Goal: Use online tool/utility: Utilize a website feature to perform a specific function

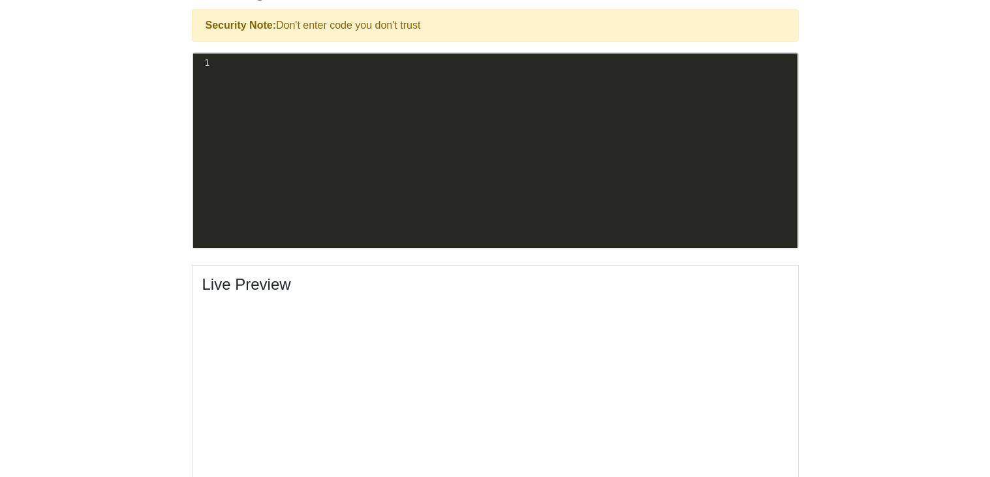
scroll to position [427, 0]
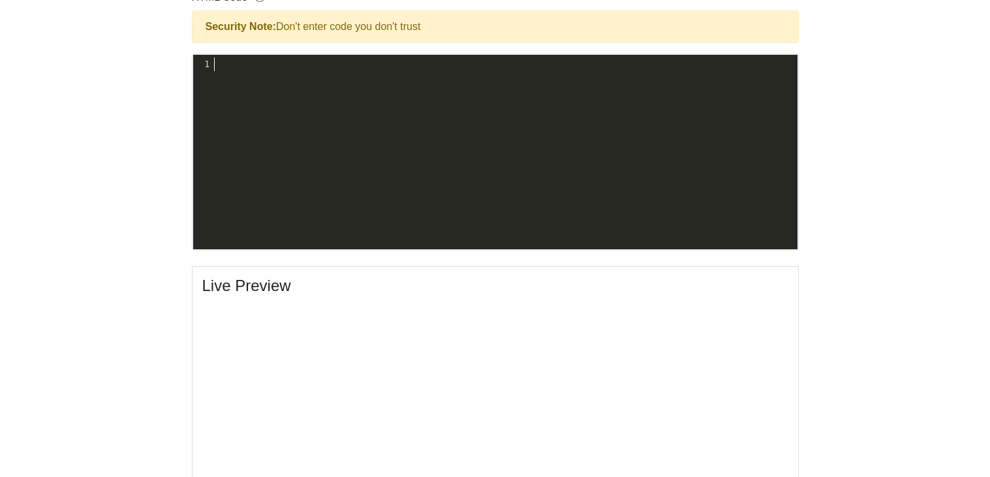
click at [337, 69] on pre "​" at bounding box center [504, 64] width 585 height 14
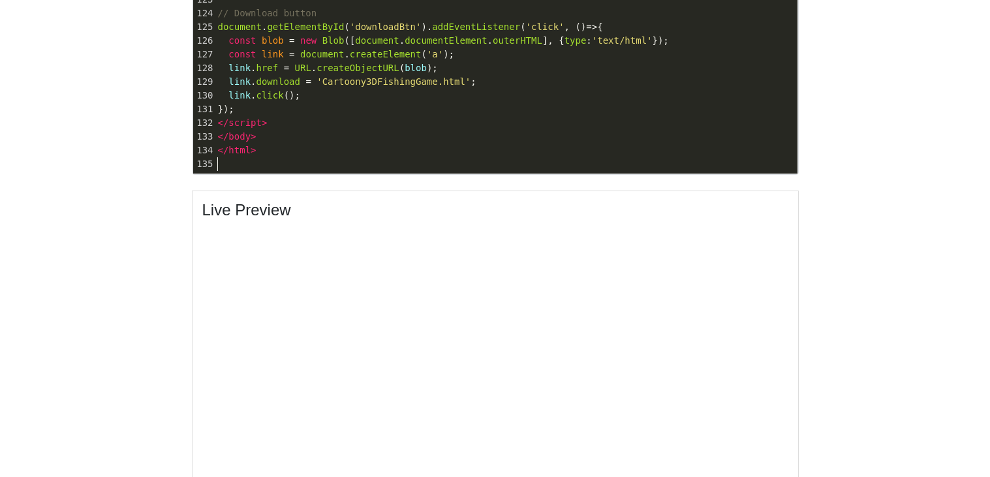
scroll to position [530, 0]
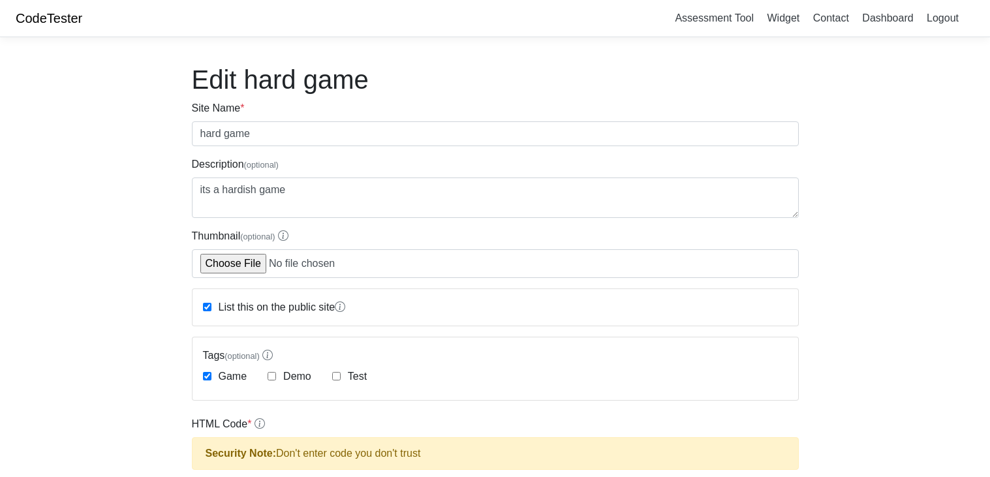
scroll to position [455, 0]
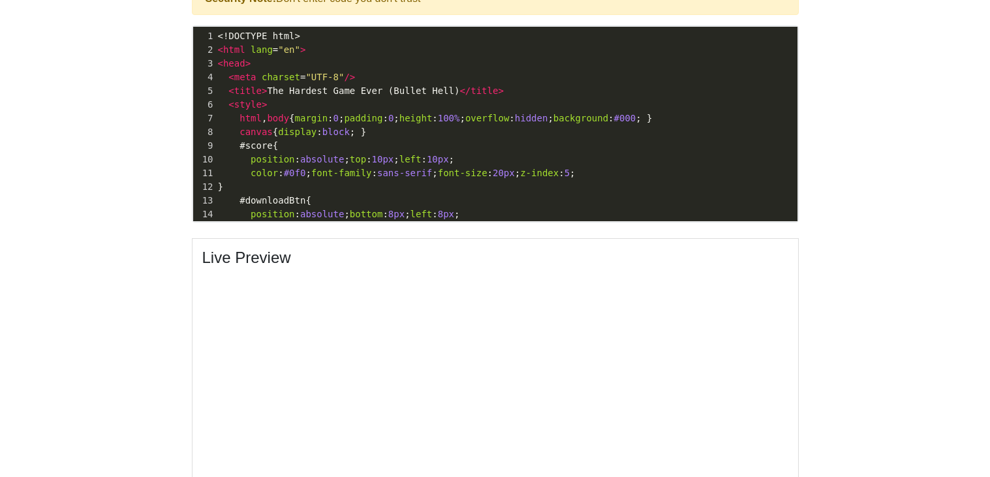
scroll to position [455, 0]
drag, startPoint x: 208, startPoint y: 32, endPoint x: 585, endPoint y: 178, distance: 404.3
click at [585, 178] on div "1 <!DOCTYPE html> 2 < html lang = "en" > 3 < head > 4 < meta charset = "UTF-8" …" at bounding box center [506, 193] width 582 height 329
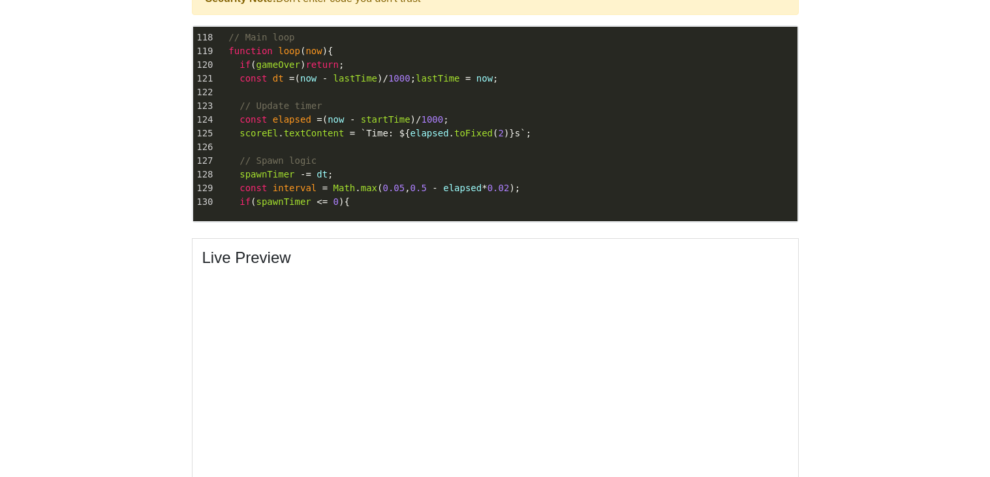
scroll to position [4, 0]
type textarea "spawnTimer = interva"
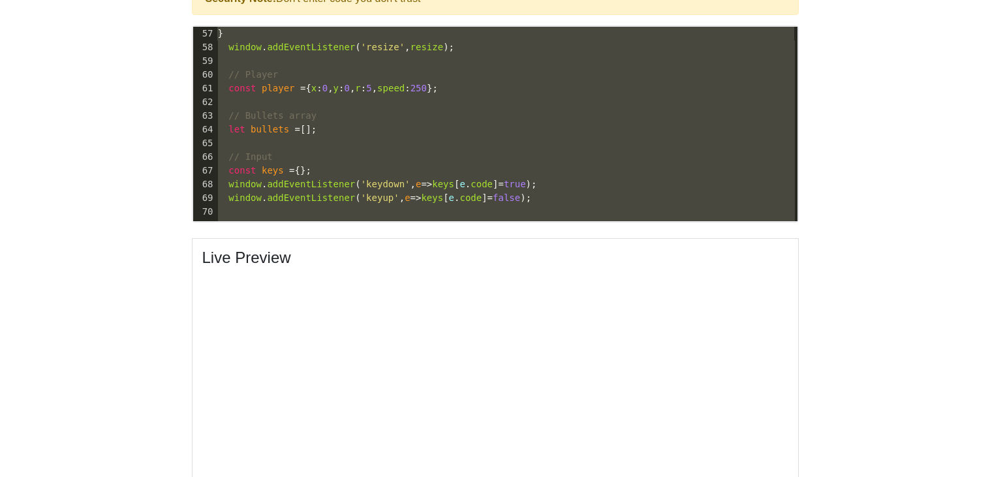
scroll to position [660, 0]
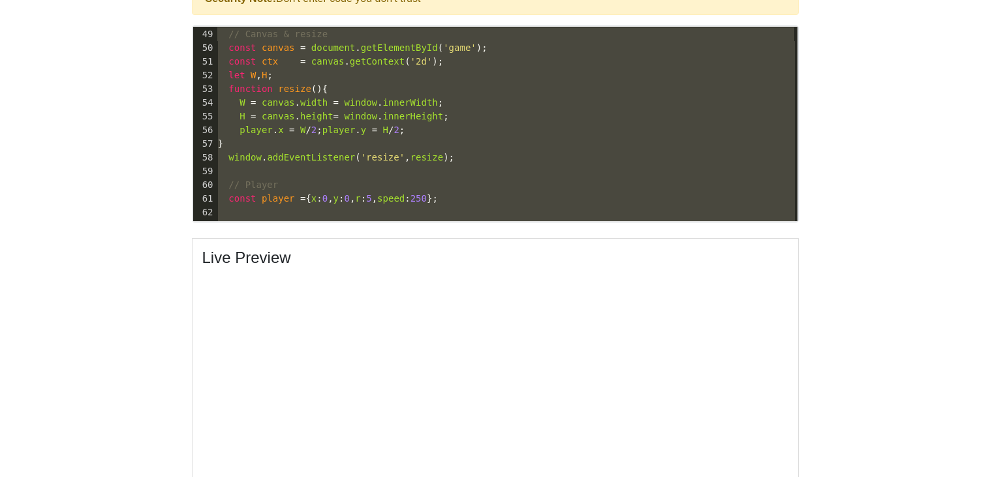
type textarea "<div id="overlay"> <h1>The Hardest Game Ever</h1> <p>Dodge the endless red bull…"
drag, startPoint x: 361, startPoint y: 207, endPoint x: 124, endPoint y: -79, distance: 371.3
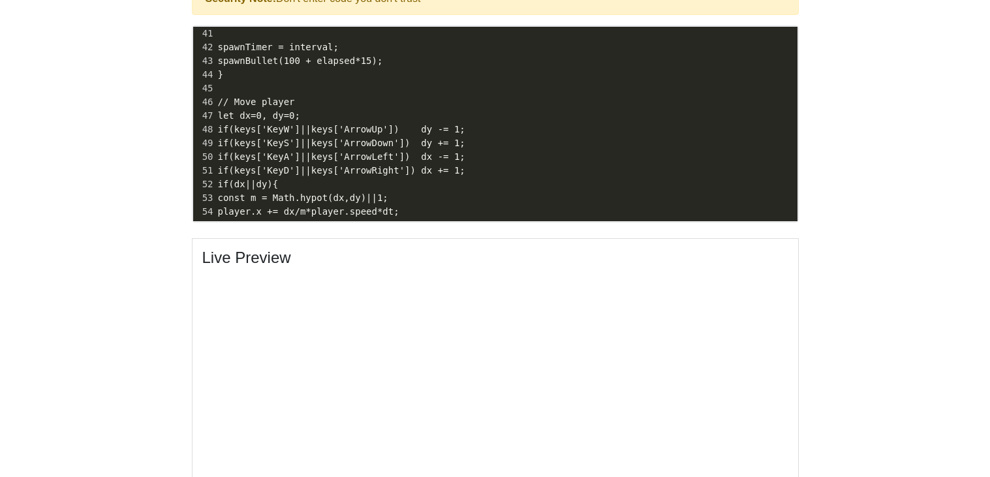
click at [386, 72] on pre "}" at bounding box center [506, 75] width 582 height 14
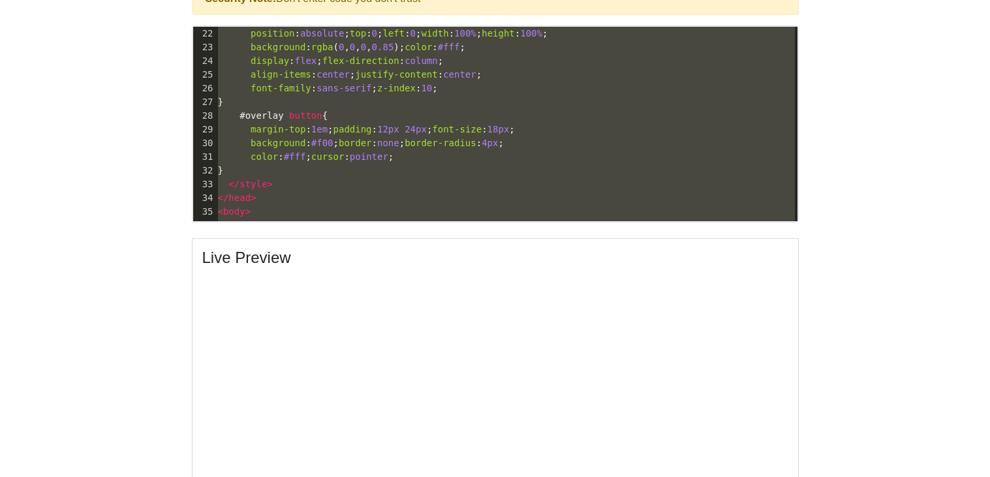
scroll to position [70, 0]
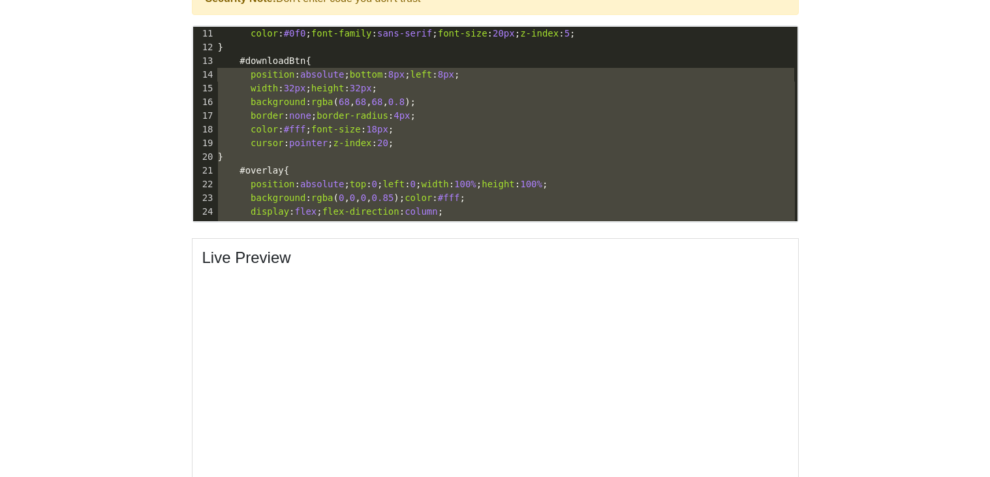
type textarea "<style> html, body { margin:0; padding:0; height:100%; overflow:hidden; backgro…"
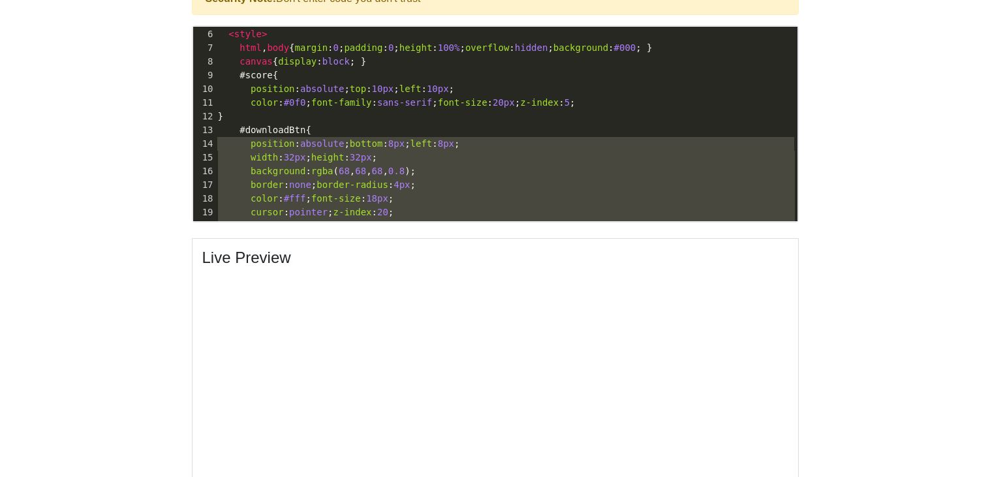
drag, startPoint x: 270, startPoint y: 202, endPoint x: 7, endPoint y: -72, distance: 379.9
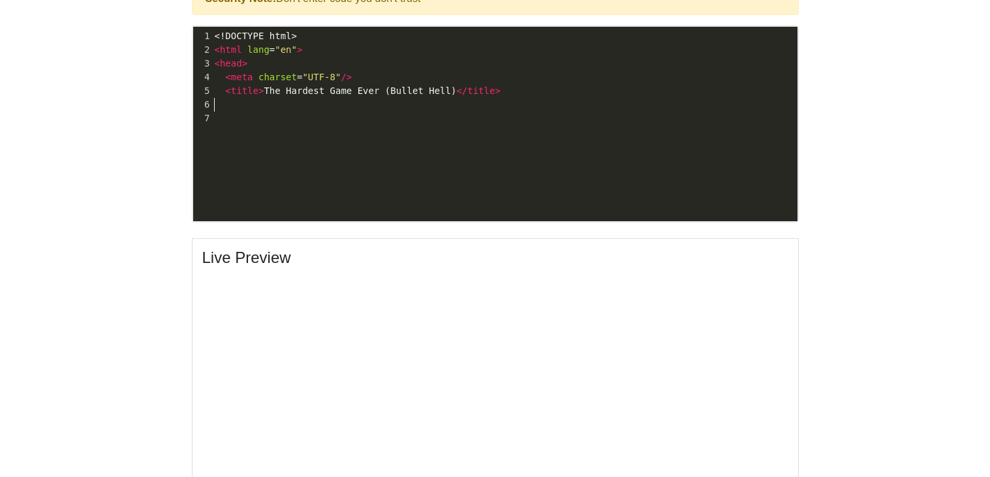
scroll to position [0, 0]
type textarea "<!DOCTYPE html> <html lang="en"> <head> <meta charset="UTF-8"/> <title>The Hard…"
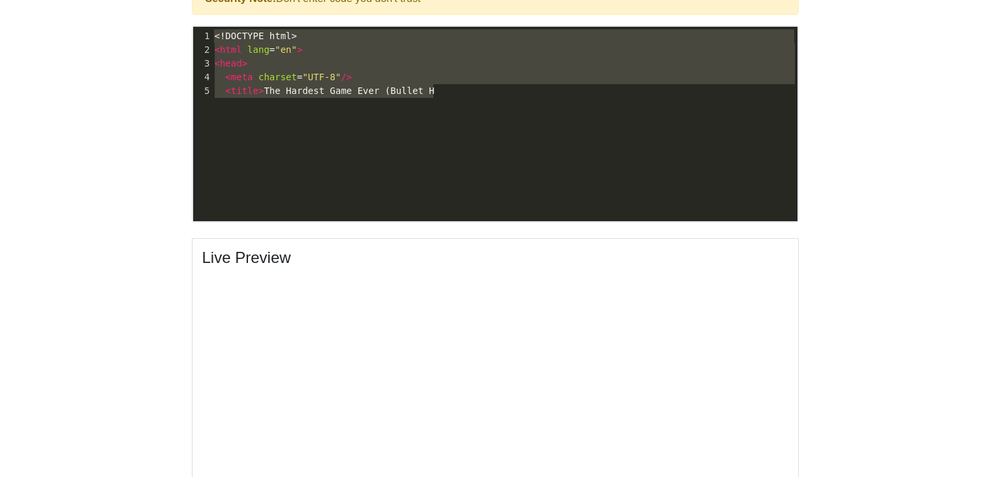
drag, startPoint x: 441, startPoint y: 85, endPoint x: 9, endPoint y: -78, distance: 461.2
click at [9, 0] on html "CodeTester Assessment Tool Widget Contact Dashboard Logout Edit hard game Site …" at bounding box center [495, 120] width 990 height 1151
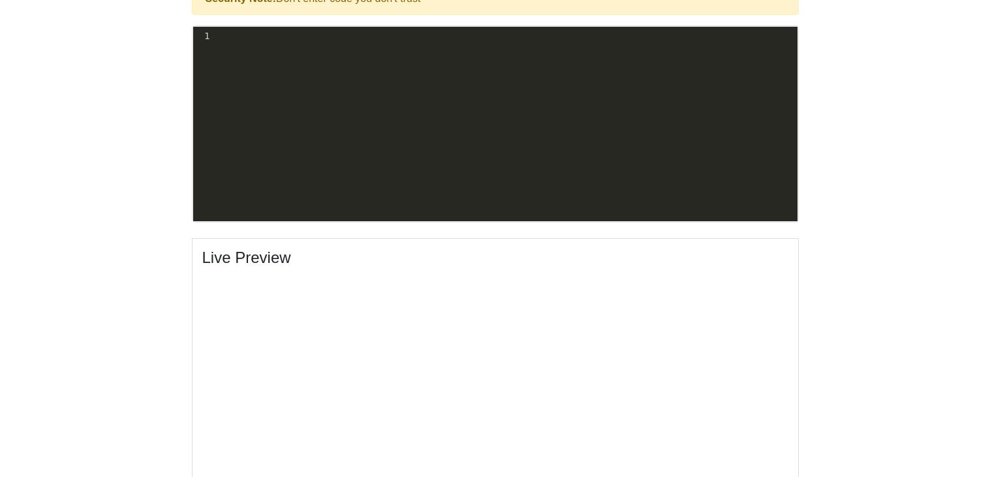
scroll to position [632, 0]
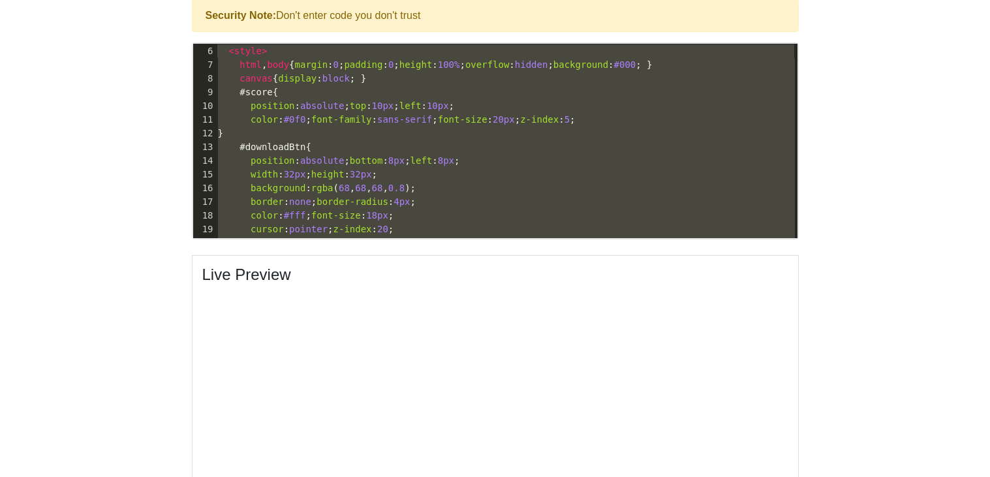
type textarea "<!DOCTYPE html> <html lang="en"> <head> <meta charset="UTF-8"/> <title>The Hard…"
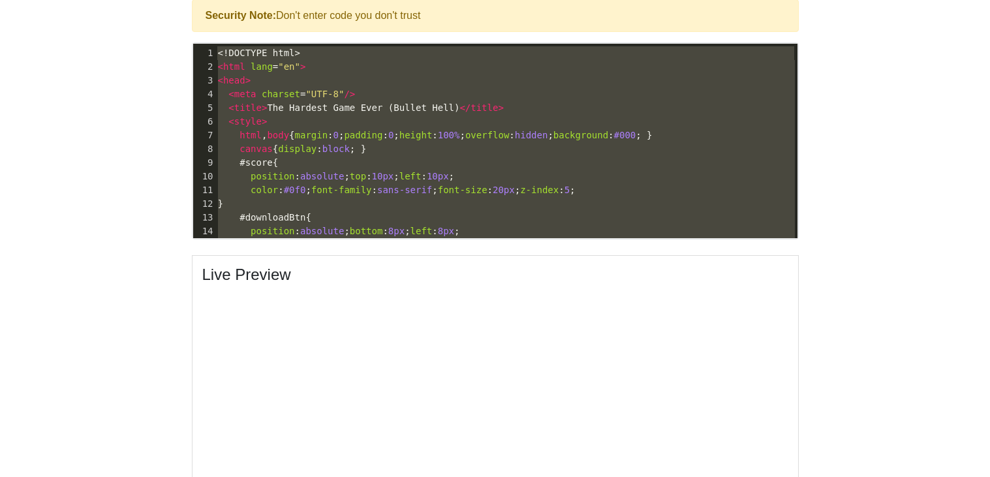
drag, startPoint x: 234, startPoint y: 225, endPoint x: 80, endPoint y: -79, distance: 340.3
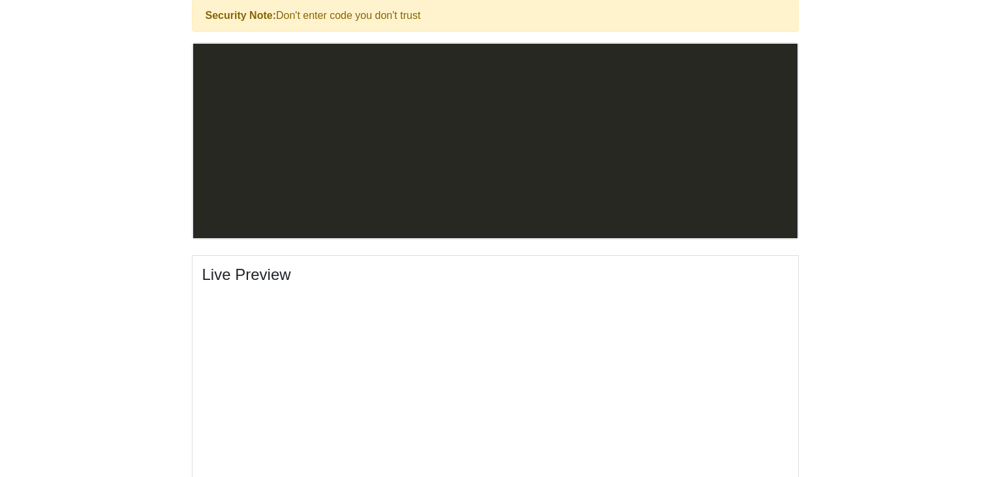
scroll to position [632, 0]
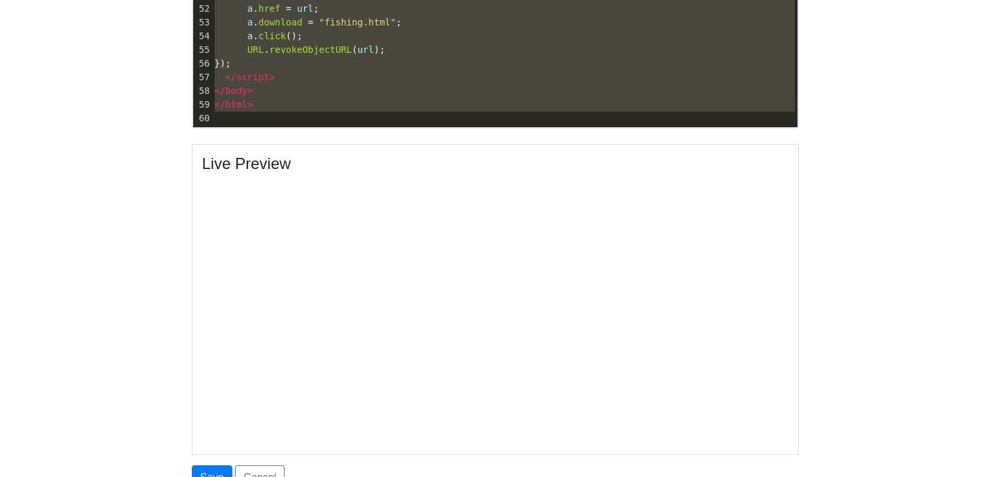
type textarea "function catchFish() { let roll = Math.floor(Math.random() * 100) + 1; let cumu…"
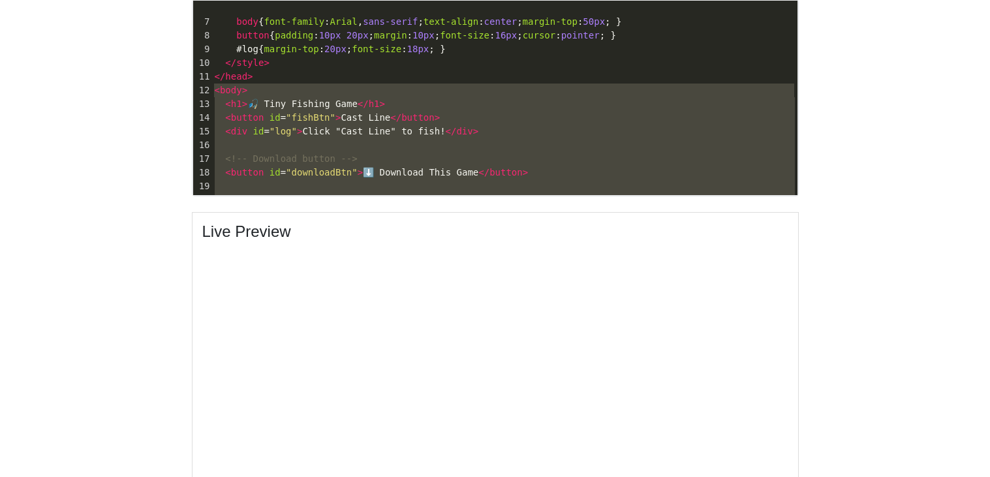
type textarea "<!DOCTYPE html> <html lang="en"> <head> <meta charset="UTF-8"> <title>Tiny Fish…"
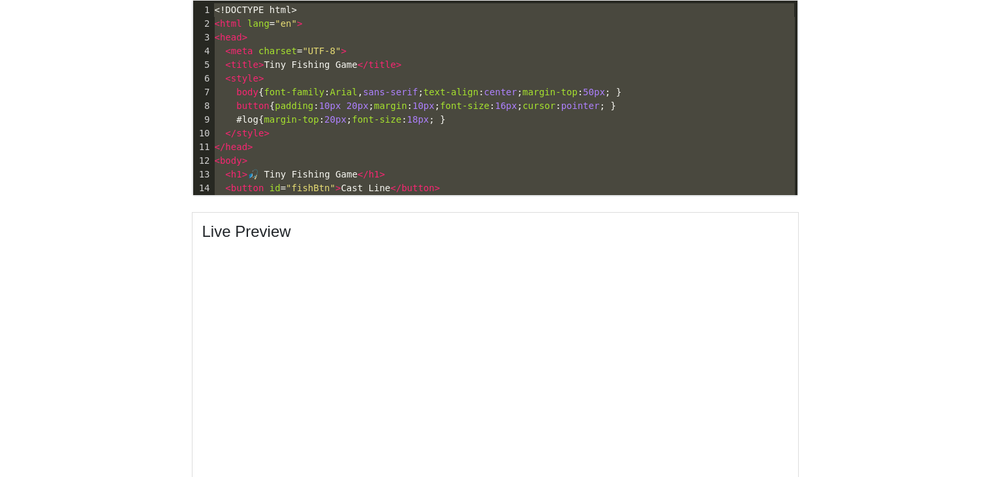
drag, startPoint x: 231, startPoint y: 118, endPoint x: 122, endPoint y: -79, distance: 225.2
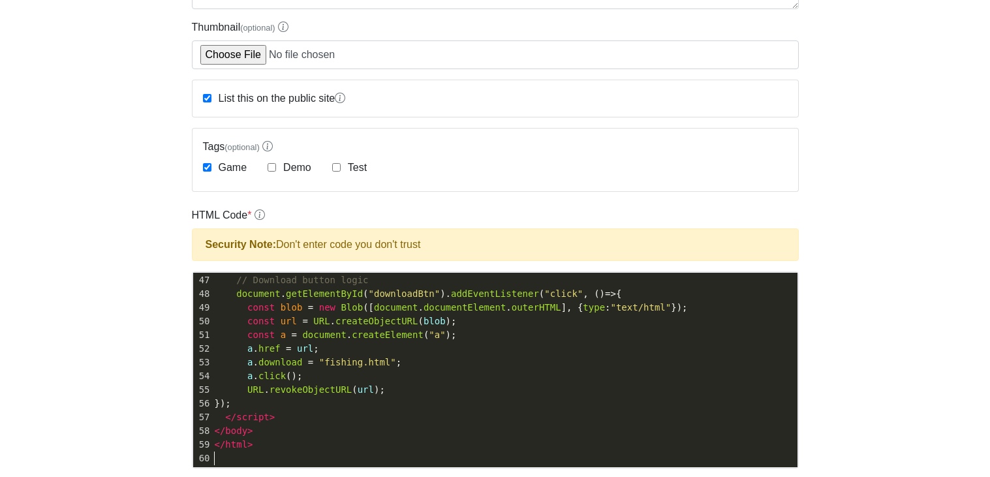
scroll to position [206, 0]
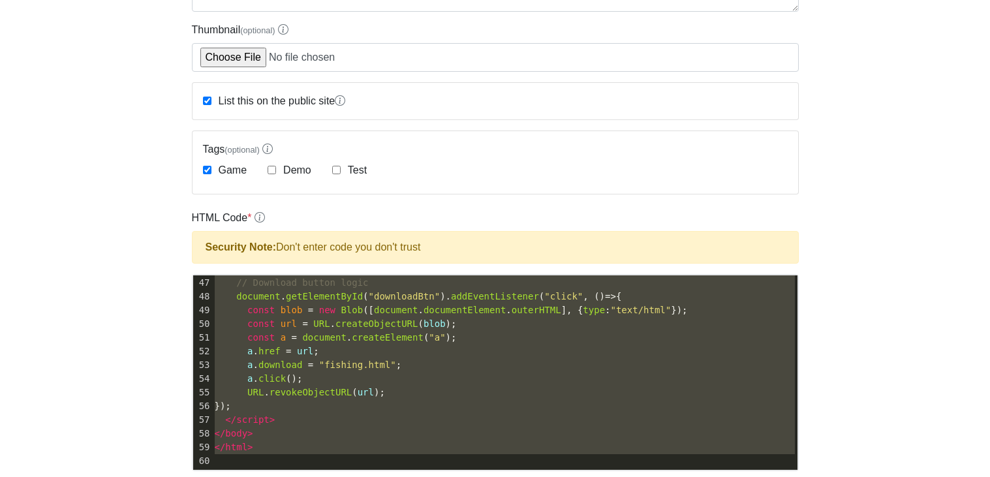
type textarea "<!DOCTYPE html> <html lang="en"> <head> <meta charset="UTF-8"> <title>Tiny Fish…"
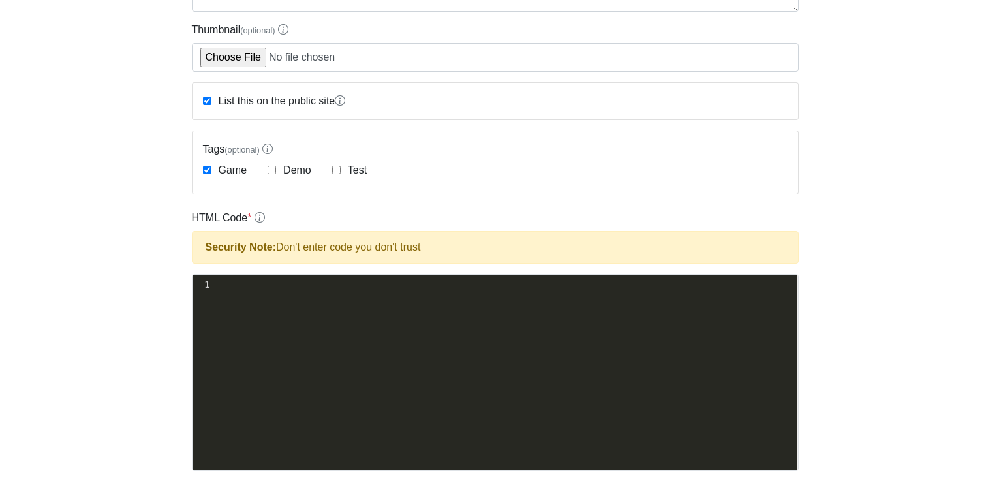
drag, startPoint x: 223, startPoint y: 459, endPoint x: 158, endPoint y: -54, distance: 516.4
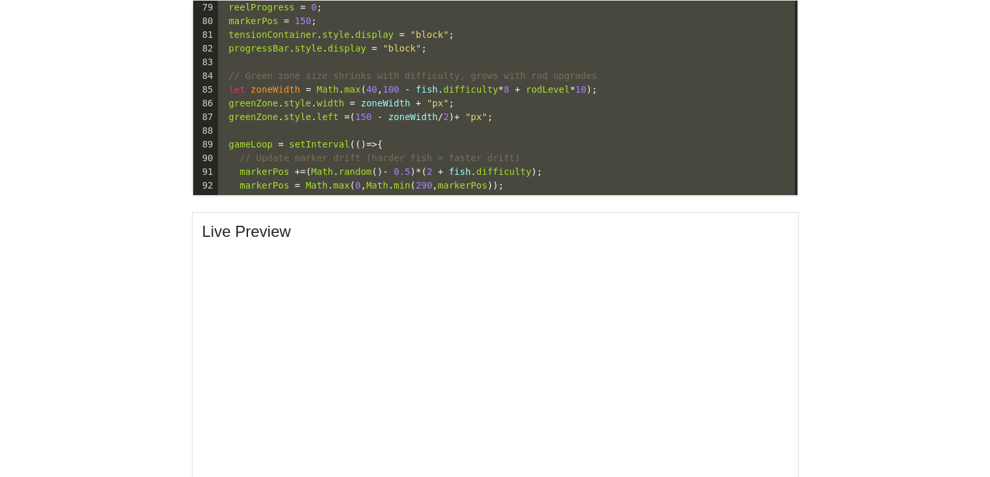
scroll to position [989, 0]
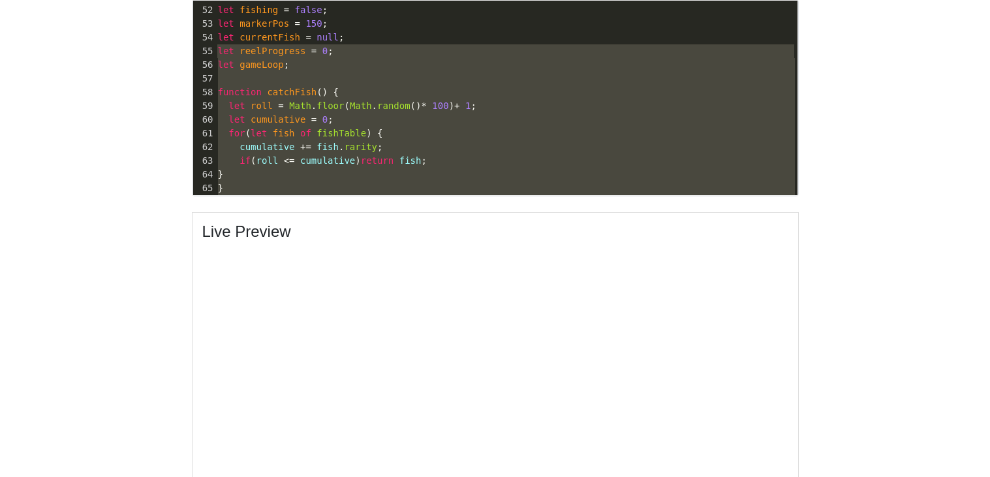
type textarea "const progressBar = document.getElementById("progressBar"); const progressFill …"
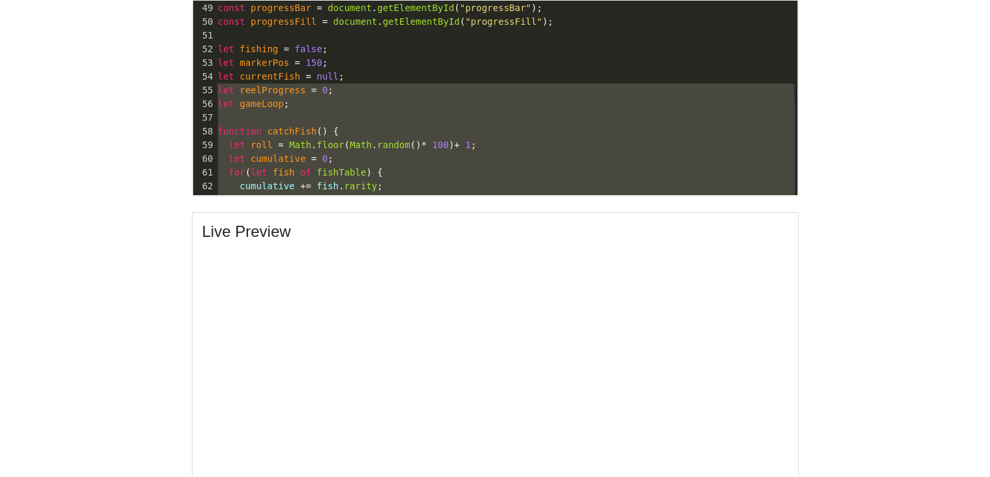
drag, startPoint x: 233, startPoint y: 118, endPoint x: 156, endPoint y: -79, distance: 211.6
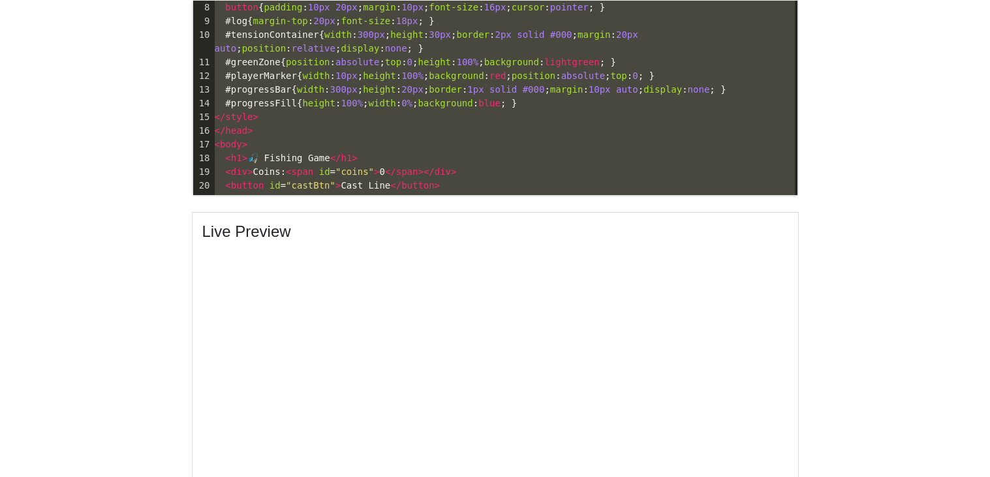
scroll to position [0, 0]
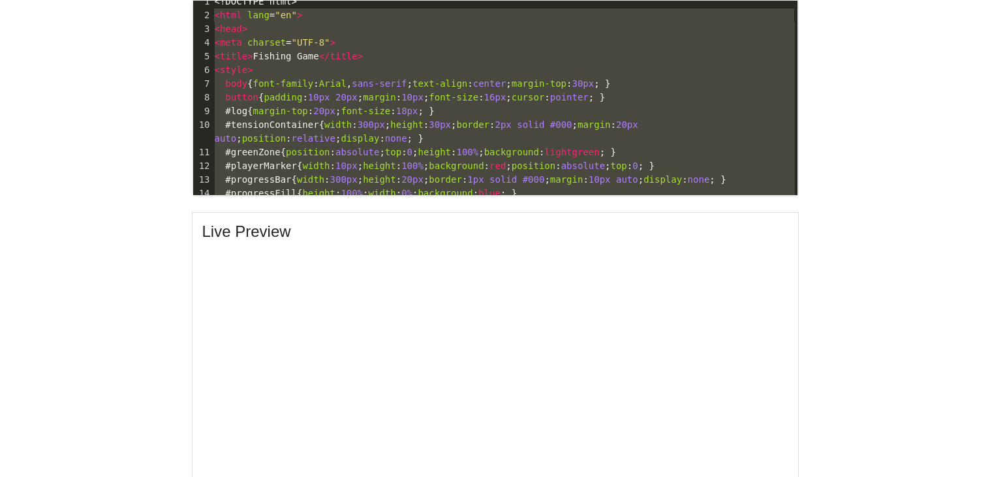
type textarea "<!DOCTYPE html> <html lang="en"> <head> <meta charset="UTF-8"> <title>Fishing G…"
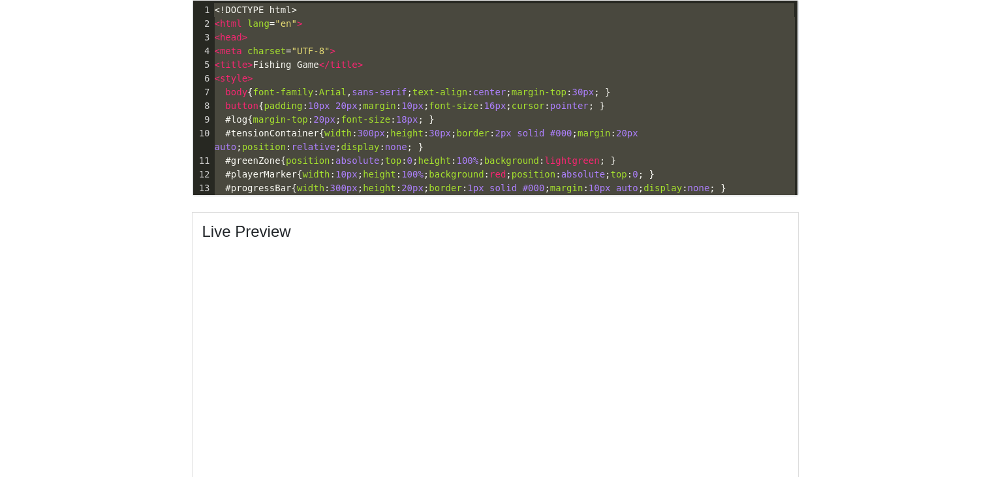
drag, startPoint x: 488, startPoint y: 178, endPoint x: 110, endPoint y: -79, distance: 456.5
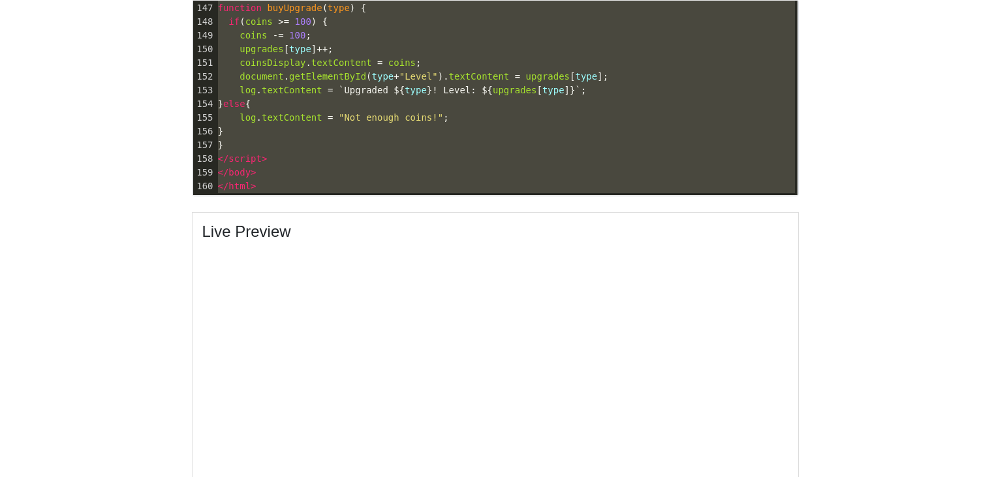
scroll to position [1949, 0]
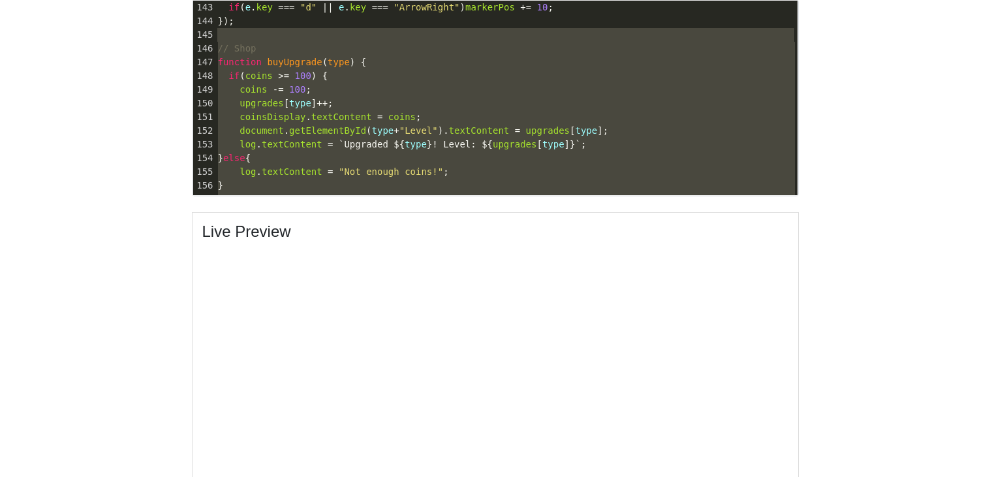
type textarea "if (!fishing) return; if (e.key === "a" || e.key === "ArrowLeft") markerPos -= …"
drag, startPoint x: 241, startPoint y: 67, endPoint x: 209, endPoint y: -15, distance: 88.5
click at [209, 0] on html "CodeTester Assessment Tool Widget Contact Dashboard Logout Edit hard game Site …" at bounding box center [495, 94] width 990 height 1151
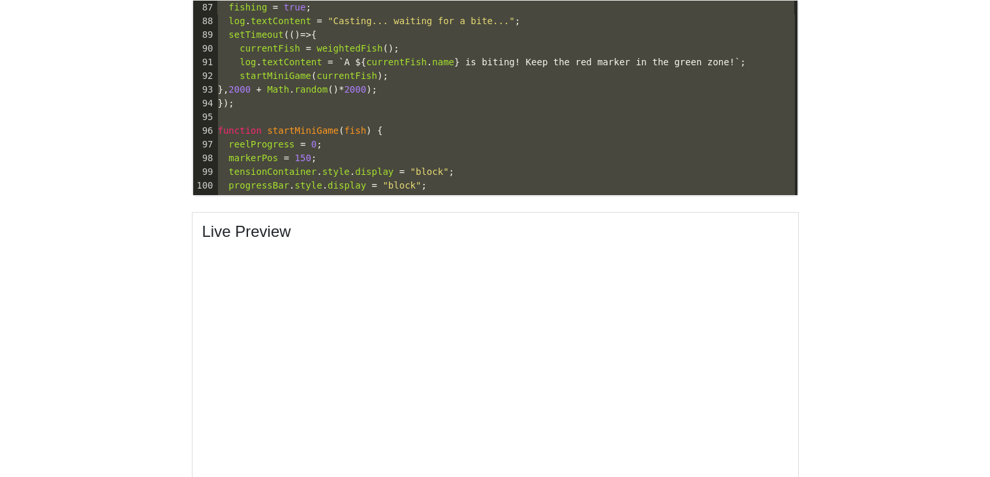
scroll to position [1098, 0]
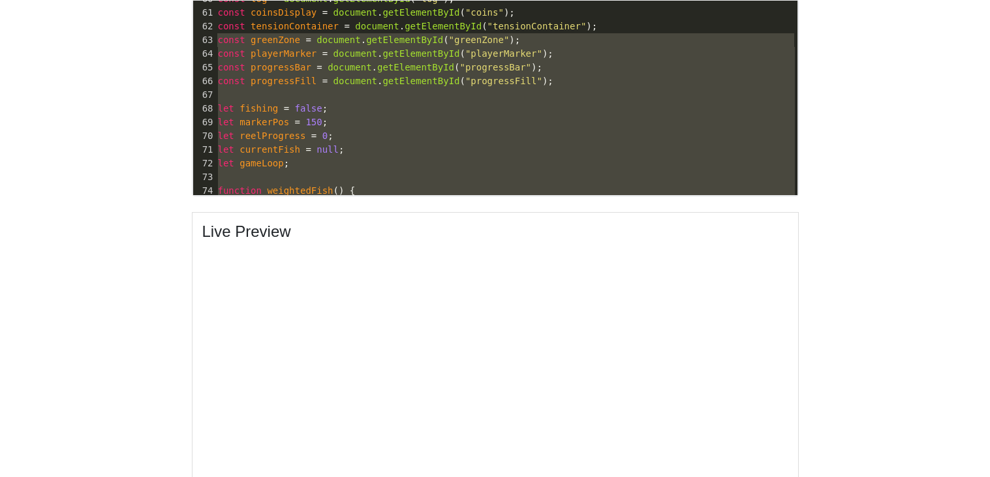
type textarea "{name:"Leviathan", rarity:2, value:1500, difficulty:9} ]; const log = document.…"
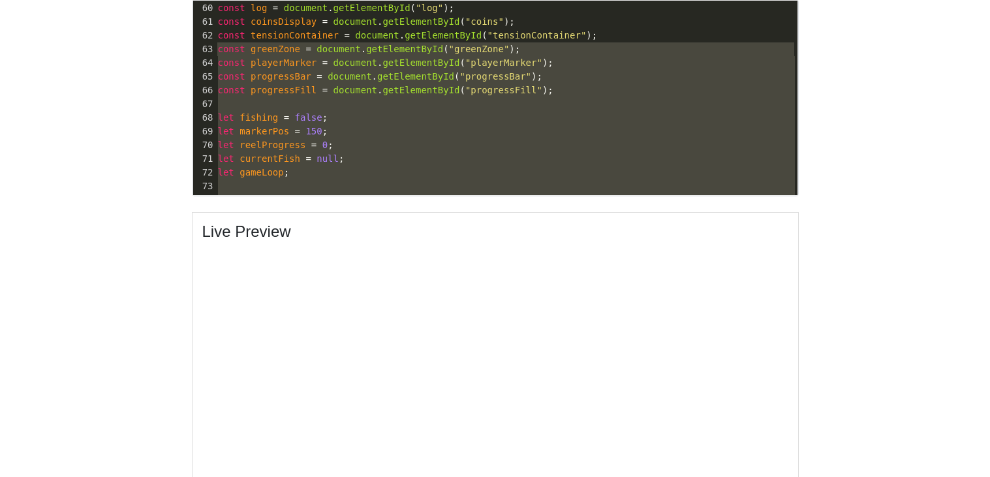
drag, startPoint x: 266, startPoint y: 182, endPoint x: 173, endPoint y: -79, distance: 277.2
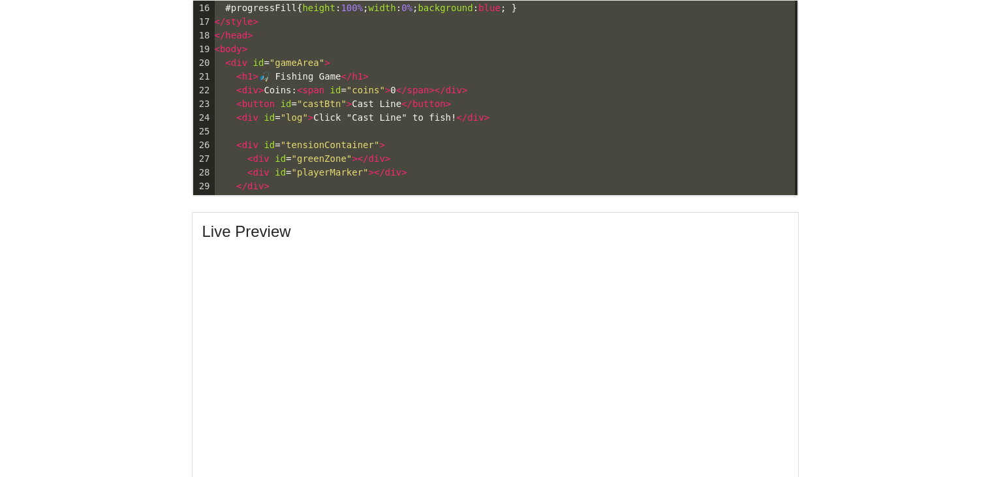
scroll to position [140, 0]
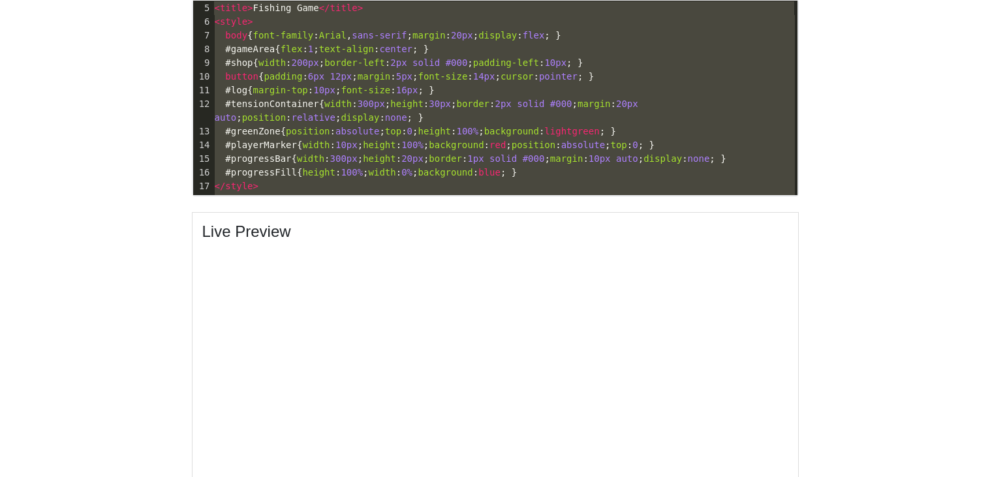
type textarea "<!DOCTYPE html> <html lang="en"> <head> <meta charset="UTF-8"> <title>Fishing G…"
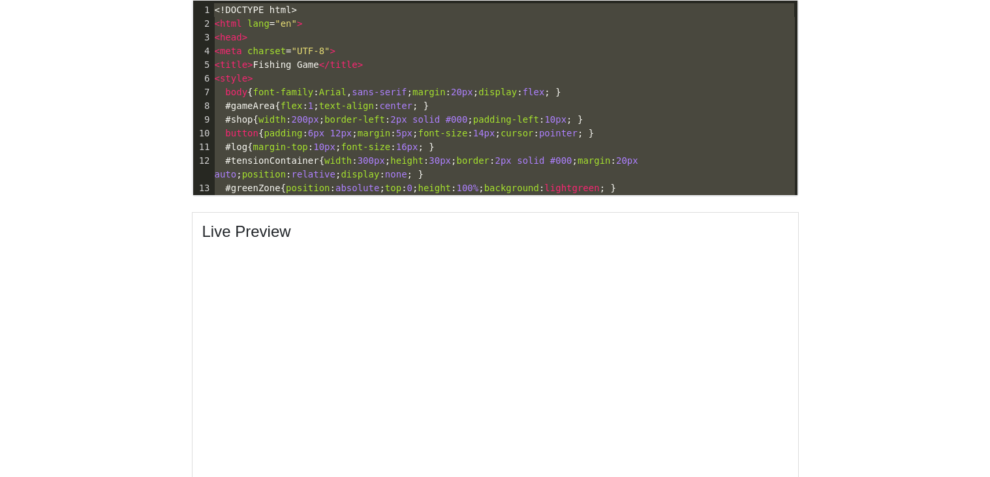
drag, startPoint x: 222, startPoint y: 189, endPoint x: 125, endPoint y: -79, distance: 284.7
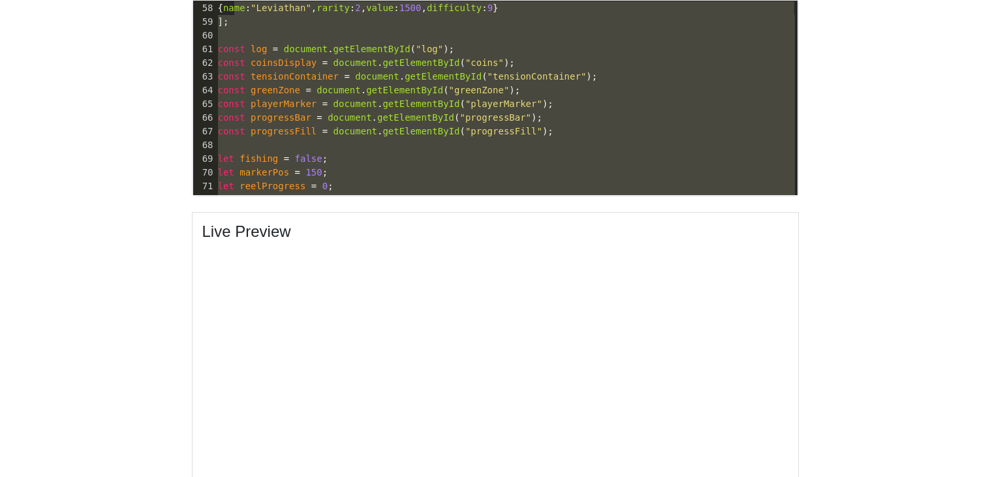
scroll to position [702, 0]
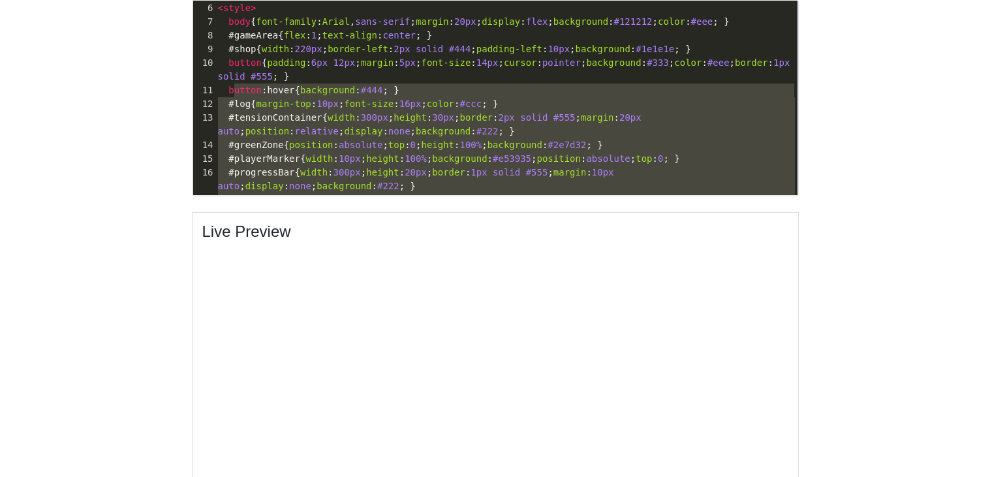
type textarea "<!DOCTYPE html> <html lang="en"> <head> <meta charset="UTF-8"> <title>Fishing G…"
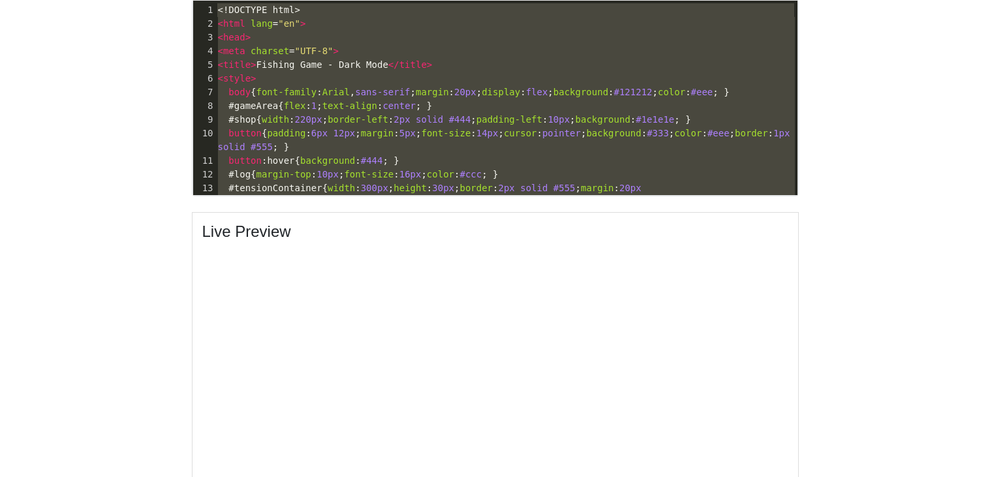
scroll to position [4, 5]
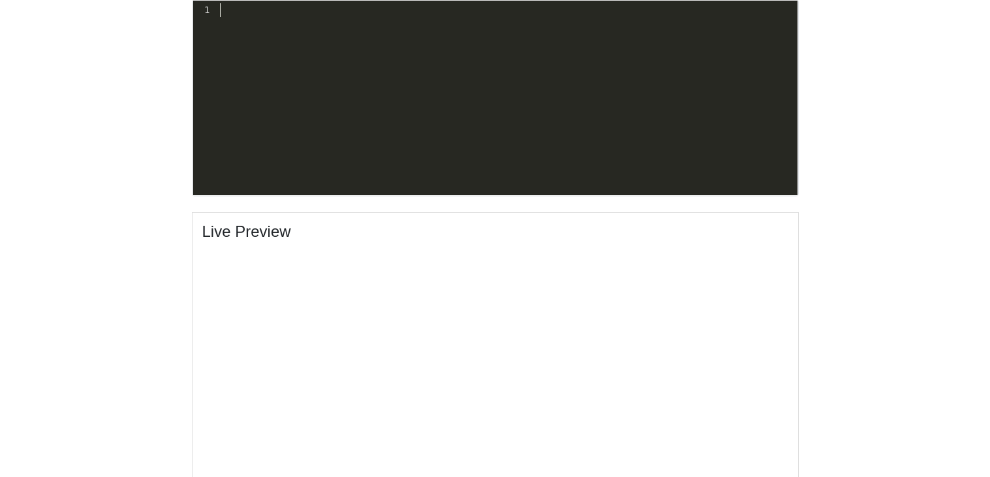
drag, startPoint x: 221, startPoint y: 183, endPoint x: 233, endPoint y: -79, distance: 262.0
paste textarea
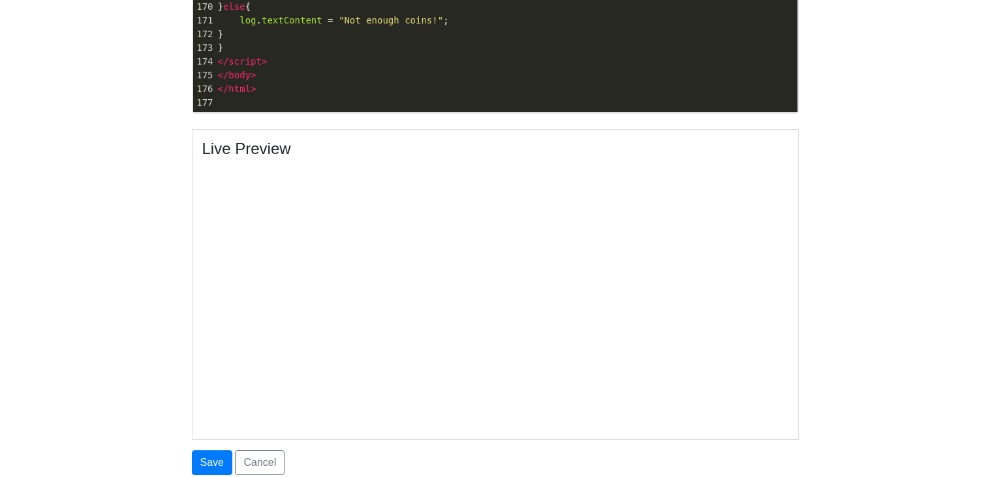
scroll to position [565, 0]
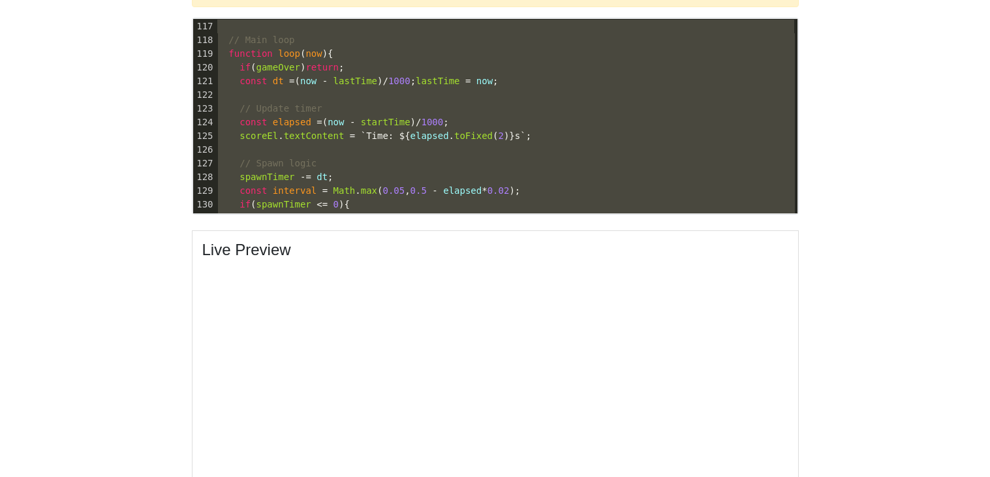
scroll to position [1483, 0]
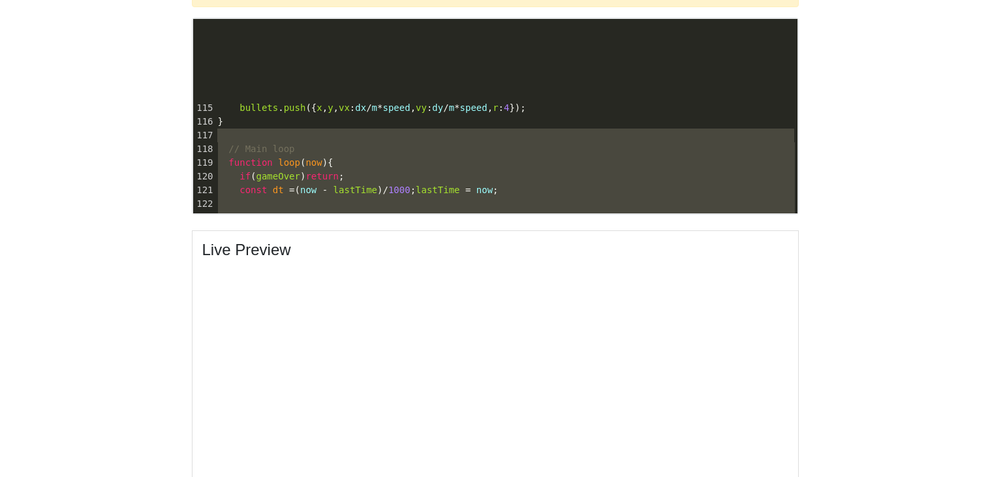
type textarea "a.remove(); URL.revokeObjectURL(url); }); // Spawn a homing bullet function spa…"
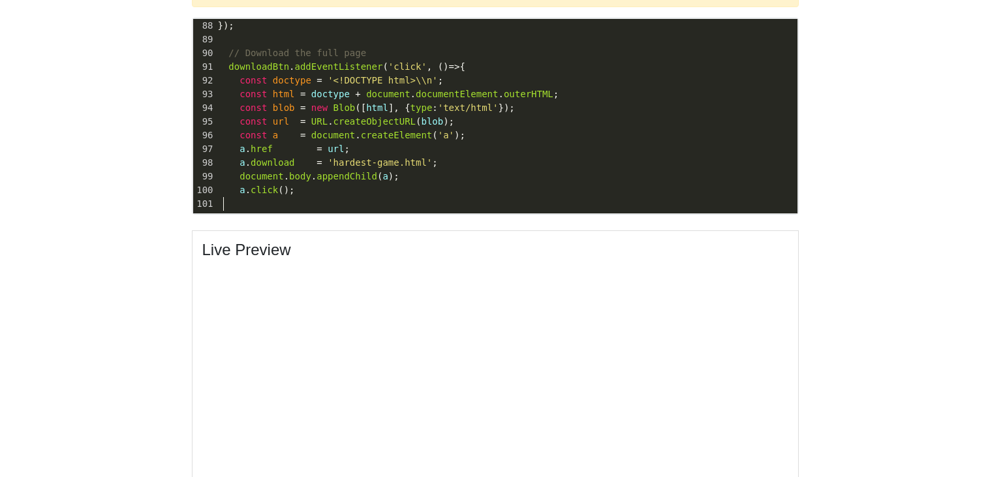
scroll to position [0, 0]
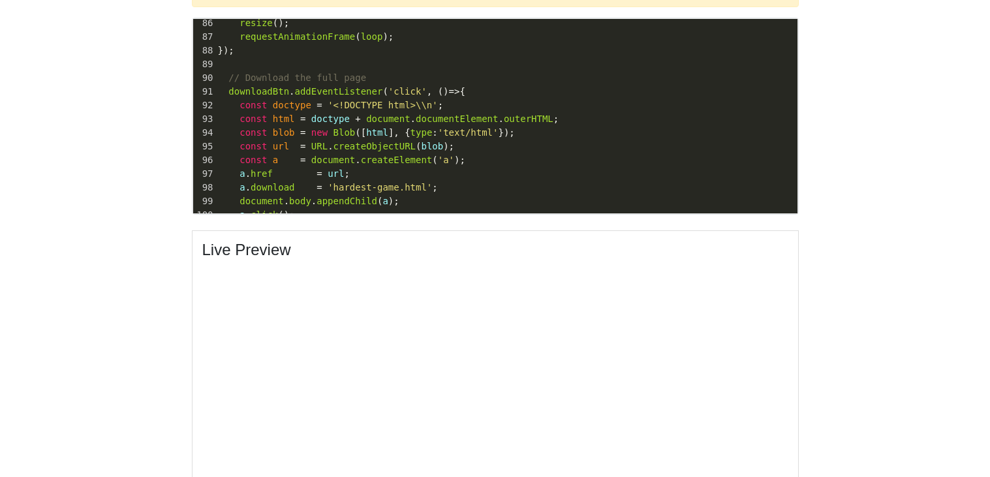
type textarea "overlay.style.display = 'none'; bullets = []; gameOver = false; startTime = [DO…"
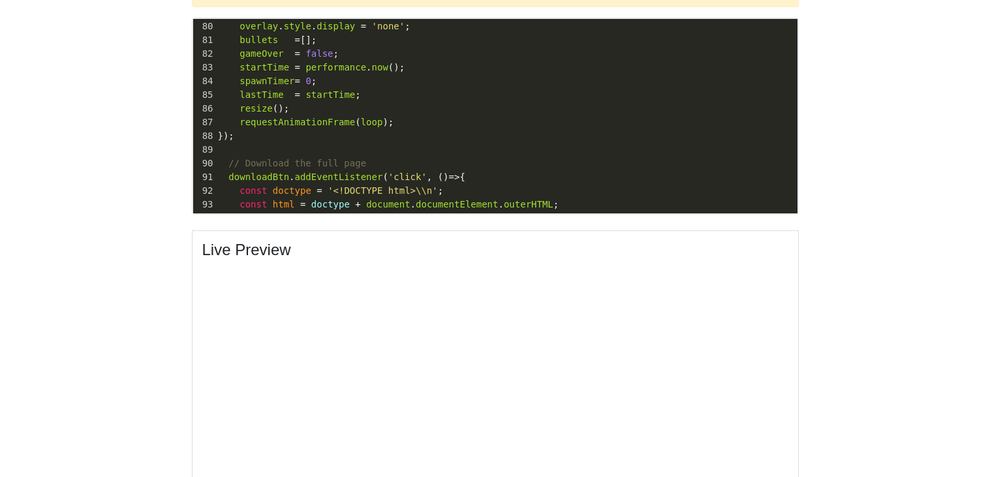
drag, startPoint x: 347, startPoint y: 205, endPoint x: 23, endPoint y: -79, distance: 430.1
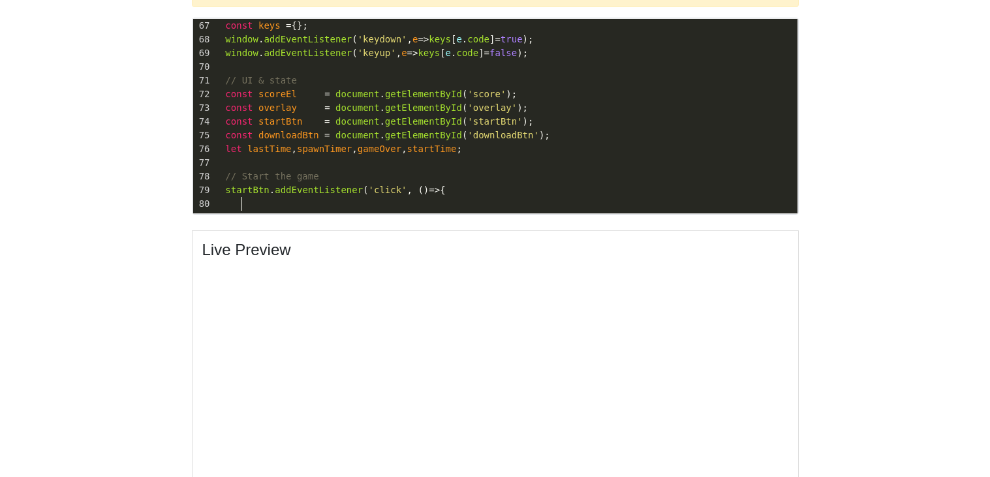
scroll to position [536, 0]
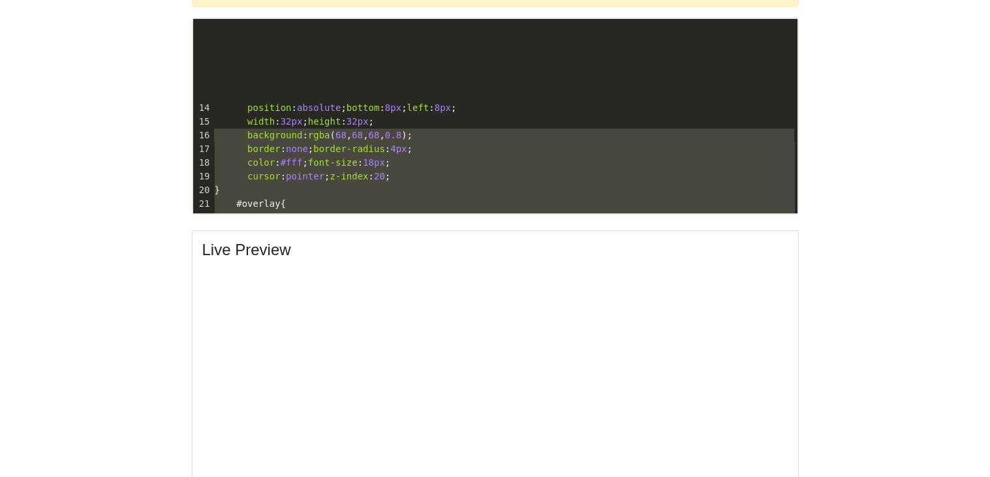
type textarea "<!DOCTYPE html> <html lang="en"> <head> <meta charset="UTF-8"/> <title>The Hard…"
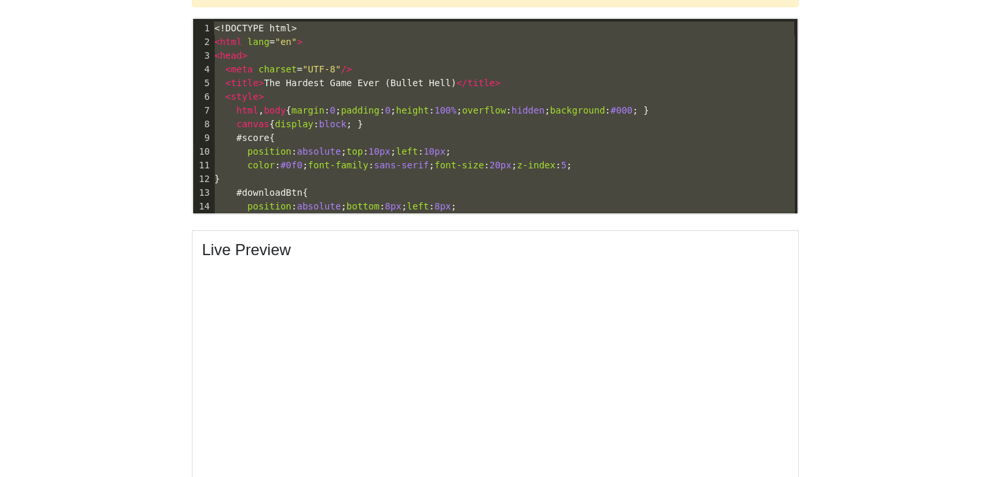
drag, startPoint x: 255, startPoint y: 206, endPoint x: 0, endPoint y: -79, distance: 382.3
